Goal: Transaction & Acquisition: Purchase product/service

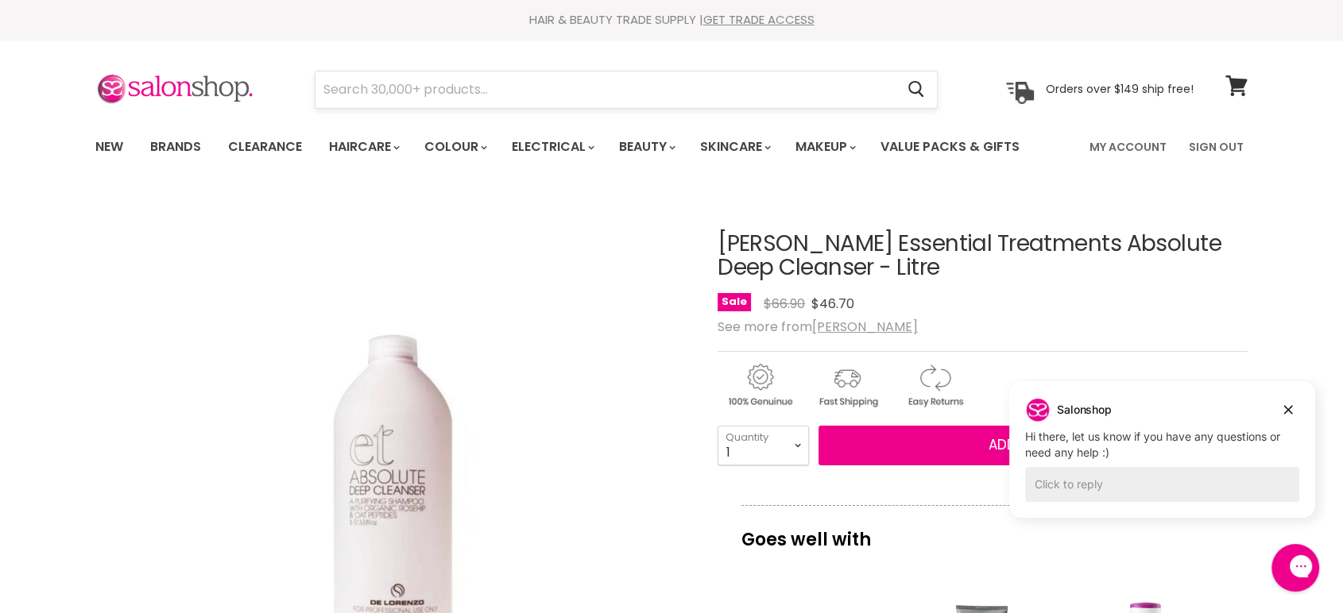
click at [407, 96] on input "Search" at bounding box center [604, 90] width 579 height 37
type input "[PERSON_NAME] ET Equilibrium Treatment Masque"
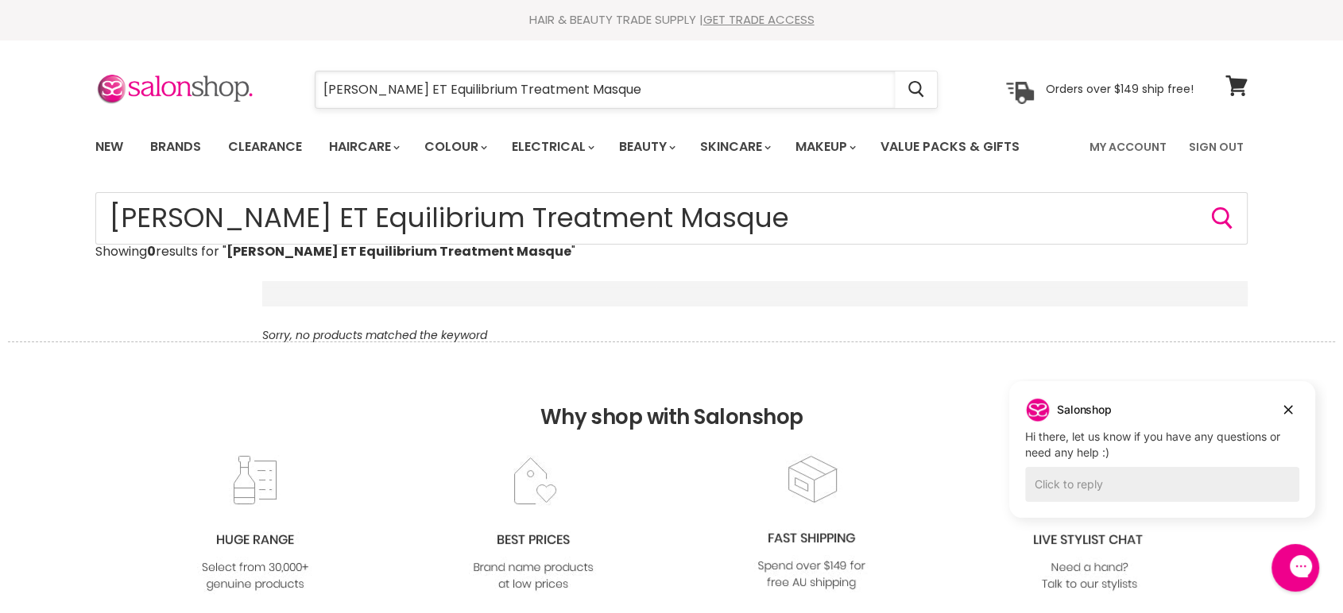
click at [637, 95] on input "[PERSON_NAME] ET Equilibrium Treatment Masque" at bounding box center [604, 90] width 579 height 37
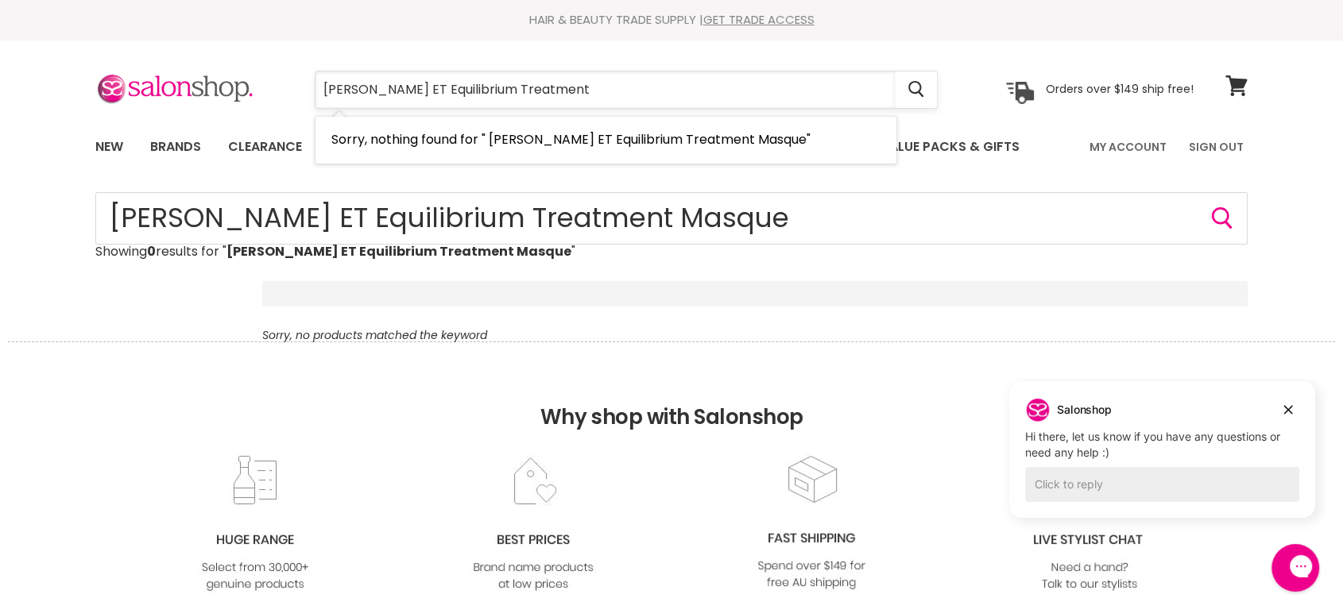
type input "[PERSON_NAME] ET Equilibrium Treatment"
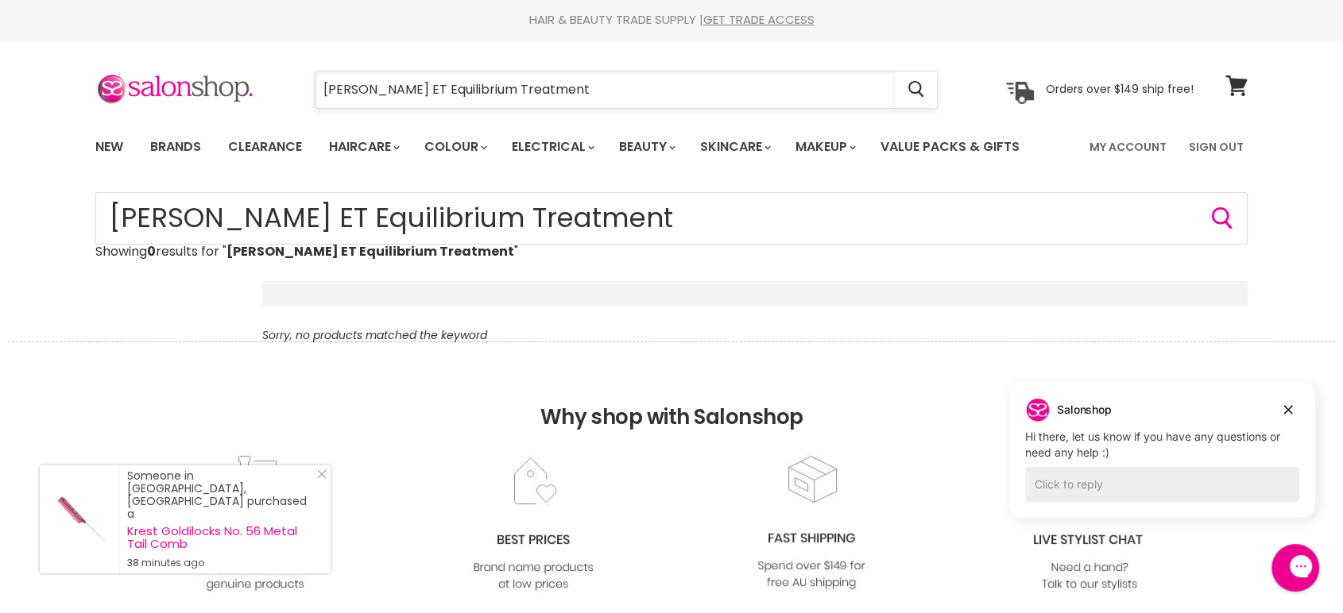
click at [575, 87] on input "De Lorenzo ET Equilibrium Treatment" at bounding box center [604, 90] width 579 height 37
type input "De Lorenzo ET Equilibrium"
